Goal: Information Seeking & Learning: Compare options

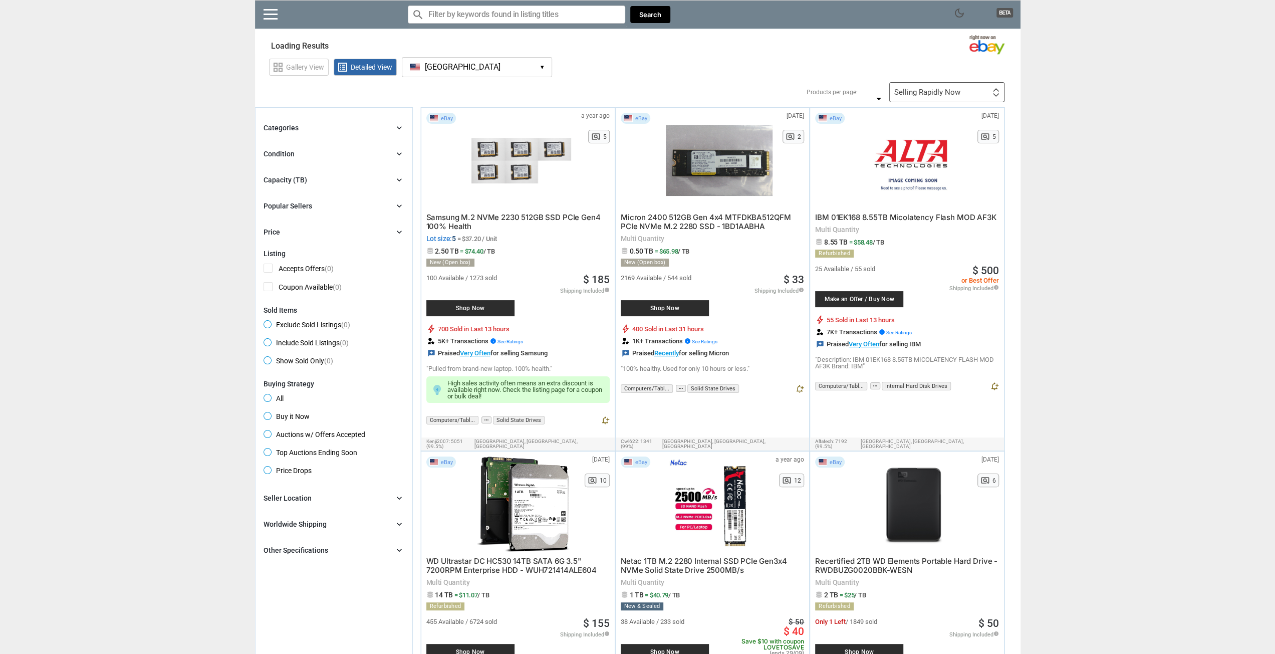
type input "*"
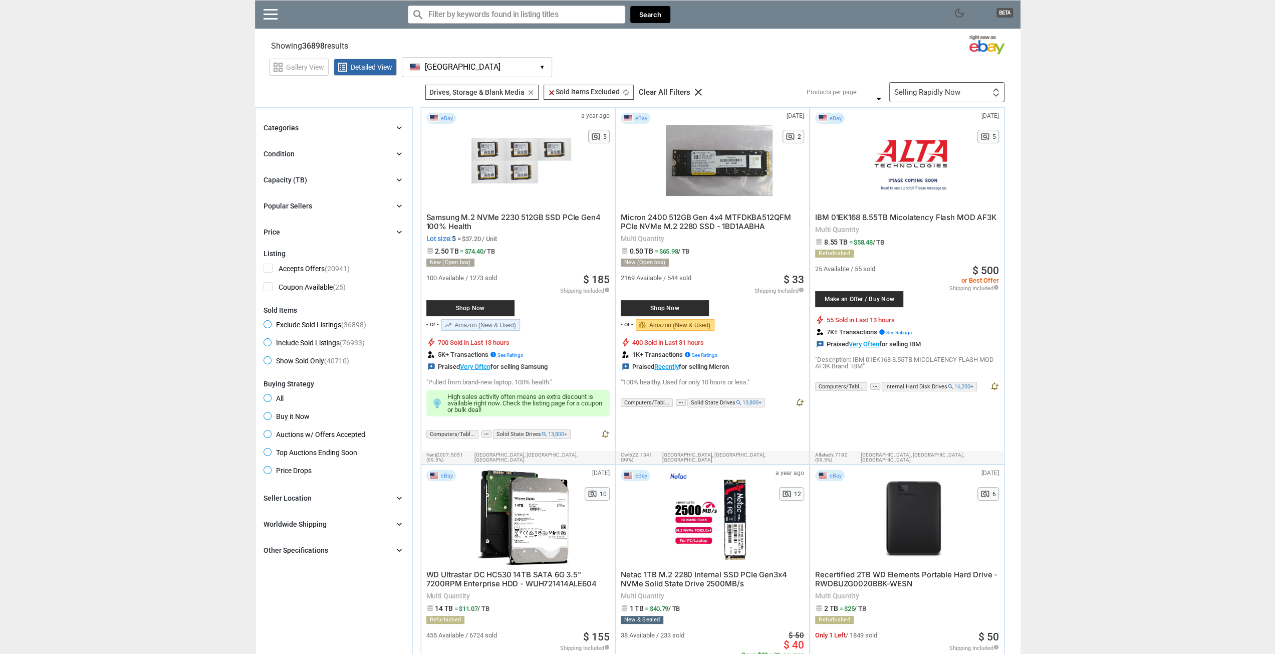
click at [304, 182] on div "Capacity (TB)" at bounding box center [285, 180] width 44 height 10
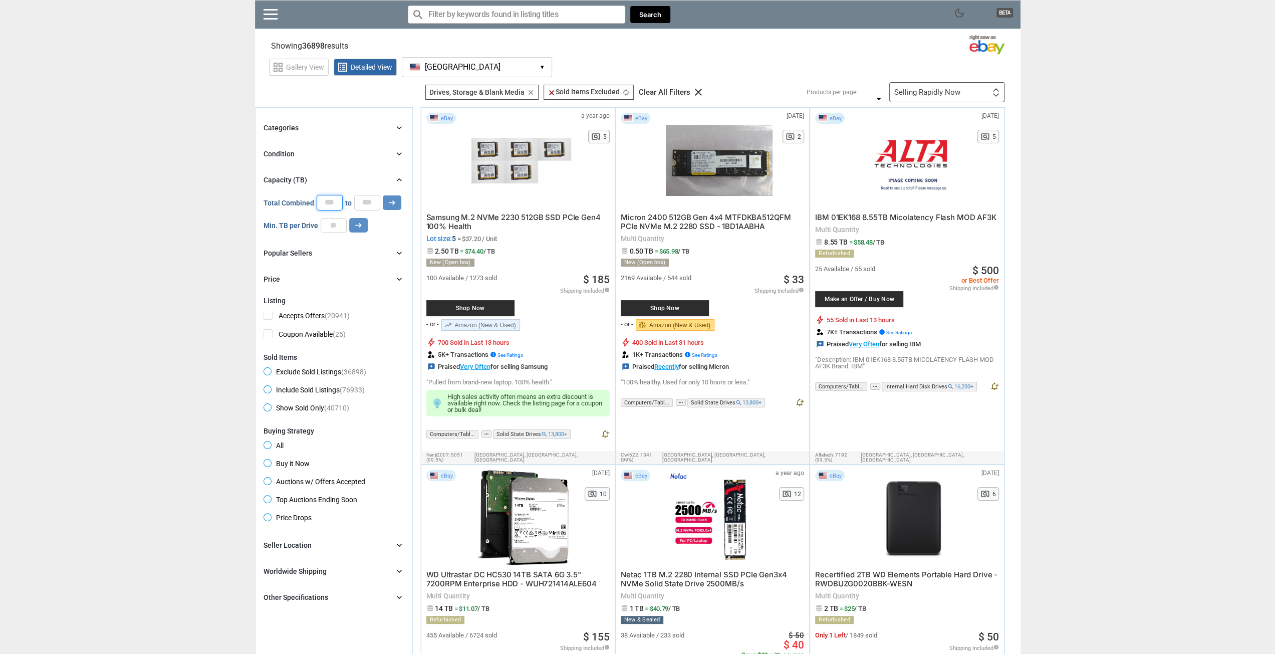
drag, startPoint x: 333, startPoint y: 203, endPoint x: 327, endPoint y: 203, distance: 6.5
click at [327, 203] on input "*" at bounding box center [330, 202] width 26 height 15
click at [329, 229] on input "number" at bounding box center [334, 225] width 26 height 15
type input "*"
click at [362, 230] on button "arrow_right_alt" at bounding box center [358, 225] width 19 height 15
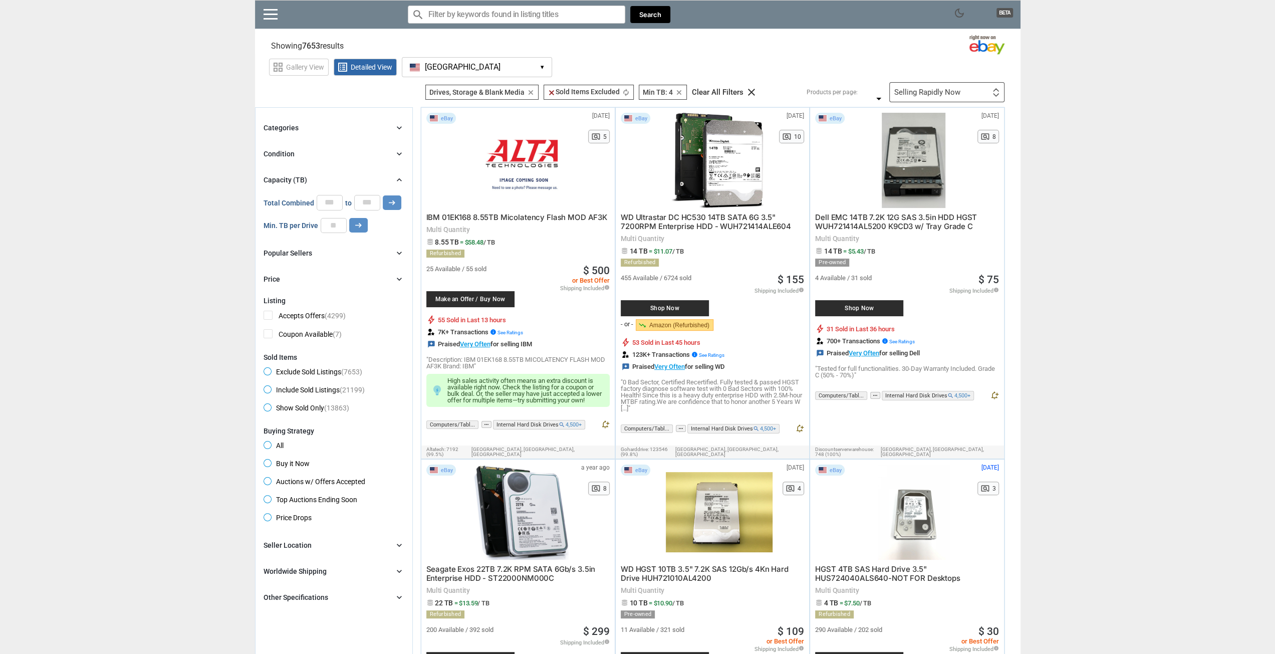
click at [304, 151] on div "Condition chevron_right" at bounding box center [333, 154] width 141 height 12
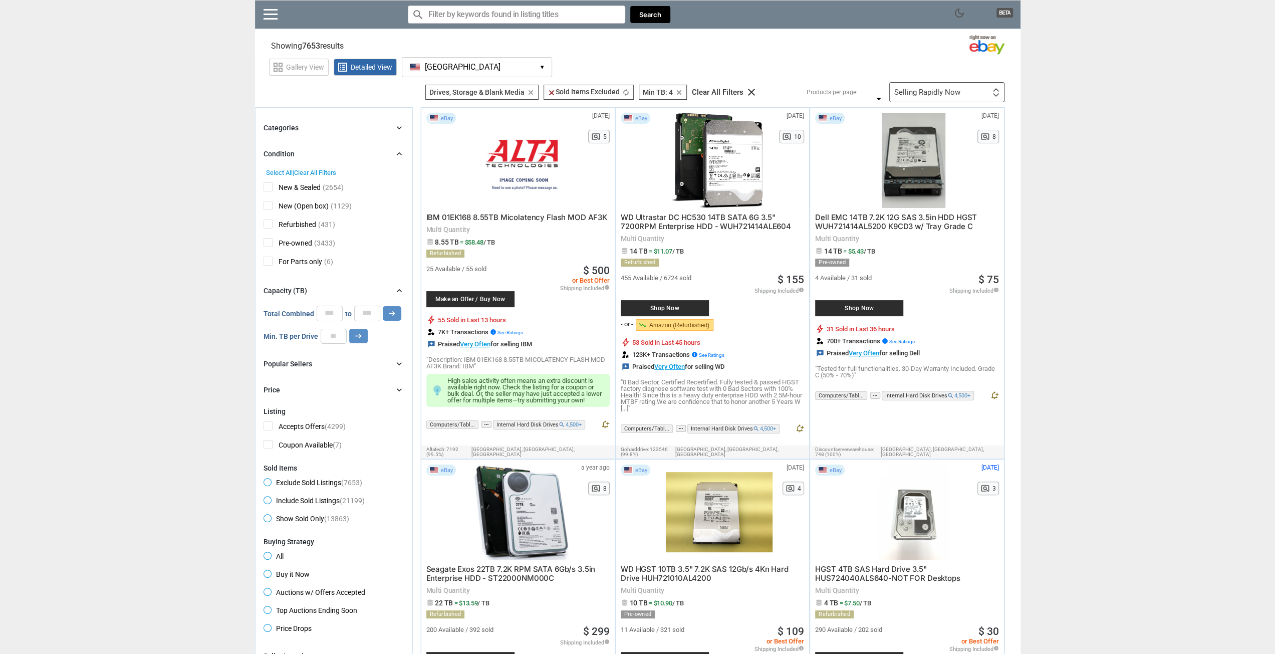
click at [271, 203] on span "New (Open box)" at bounding box center [295, 207] width 65 height 13
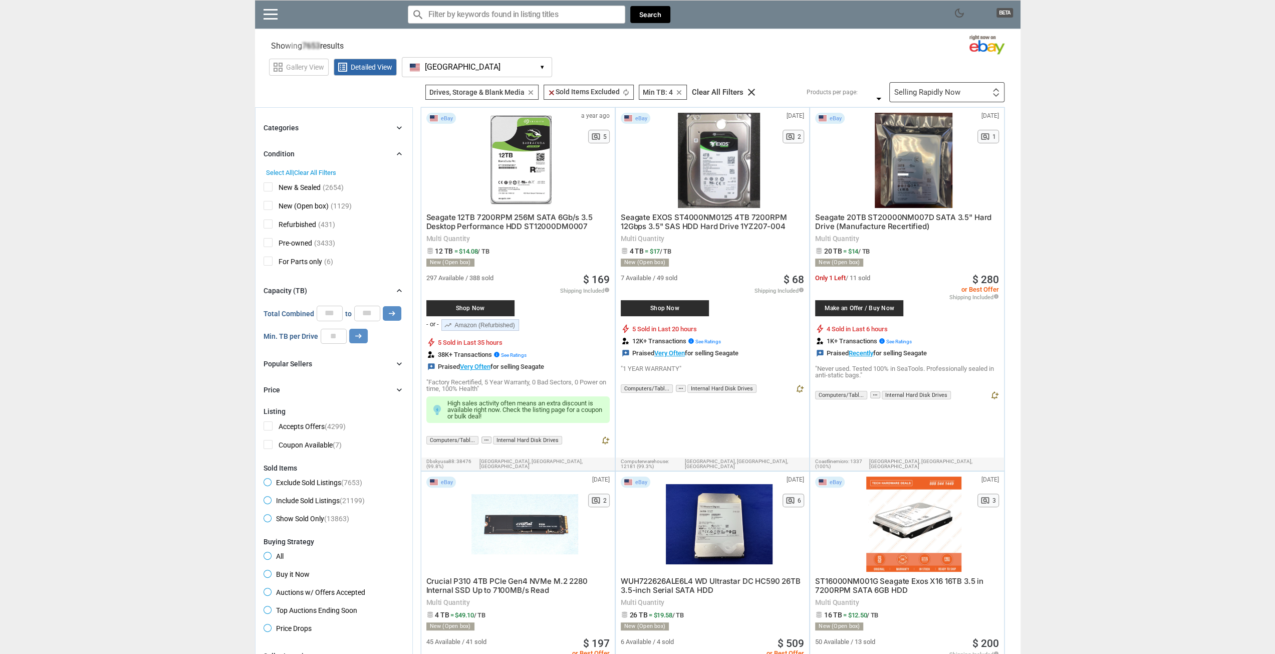
click at [270, 188] on span "New & Sealed" at bounding box center [291, 188] width 57 height 13
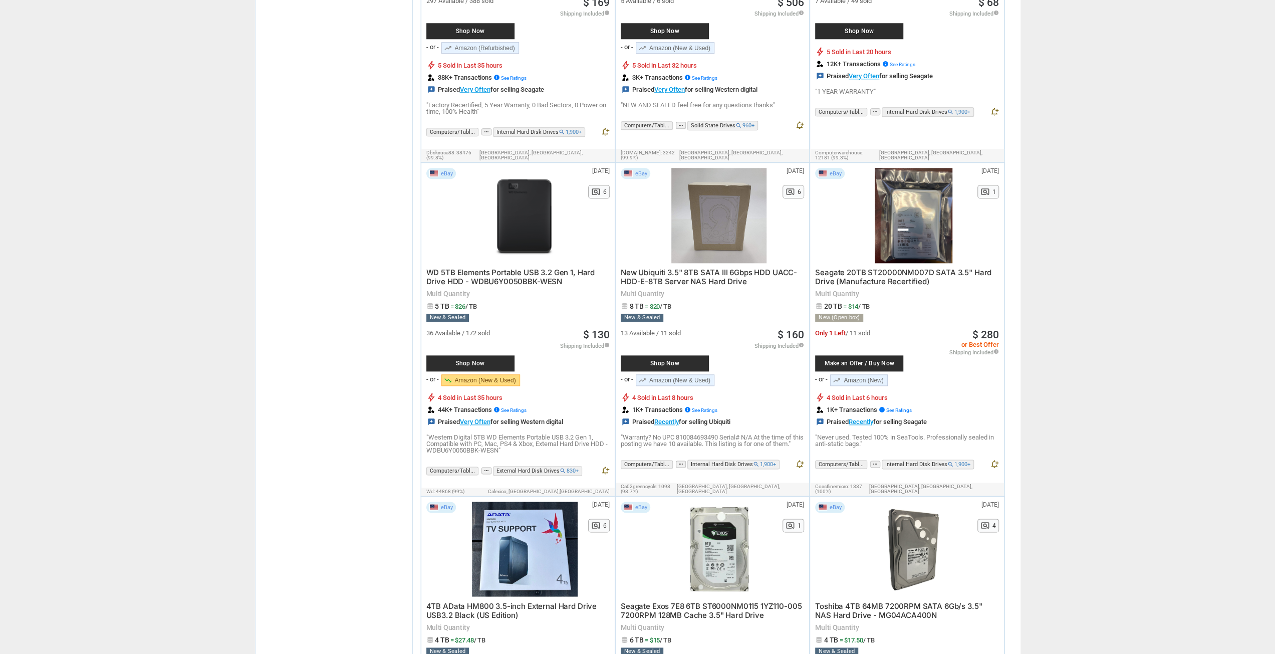
scroll to position [1002, 0]
